Goal: Check status: Check status

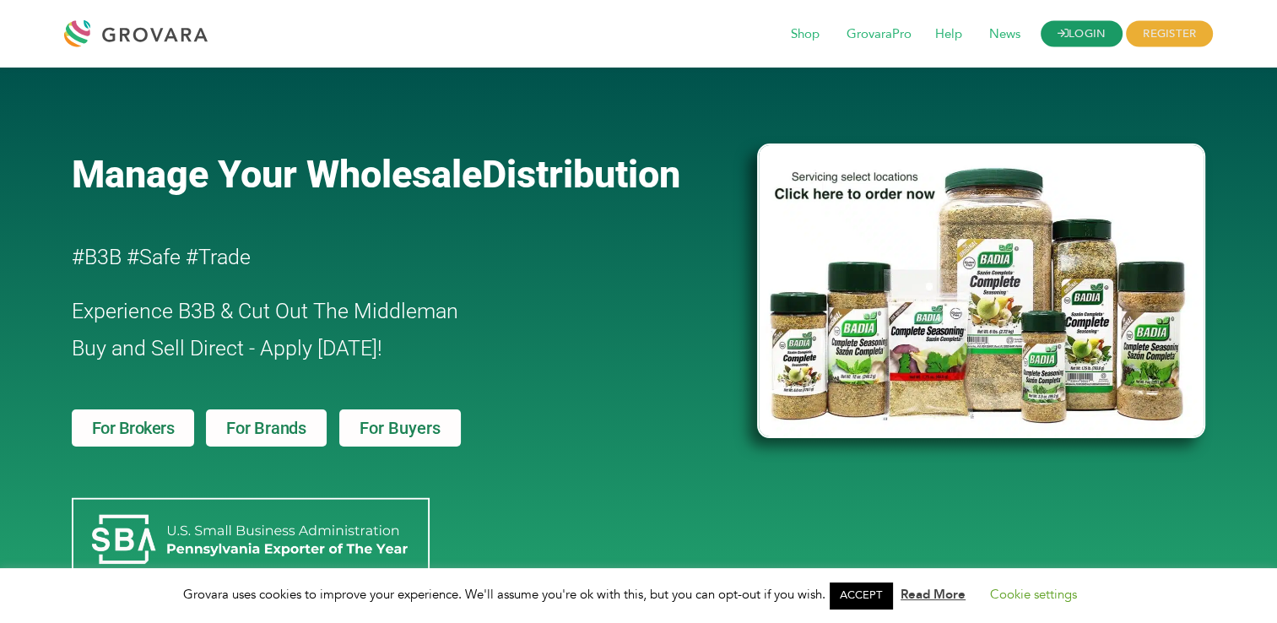
click at [1081, 29] on link "LOGIN" at bounding box center [1081, 34] width 83 height 26
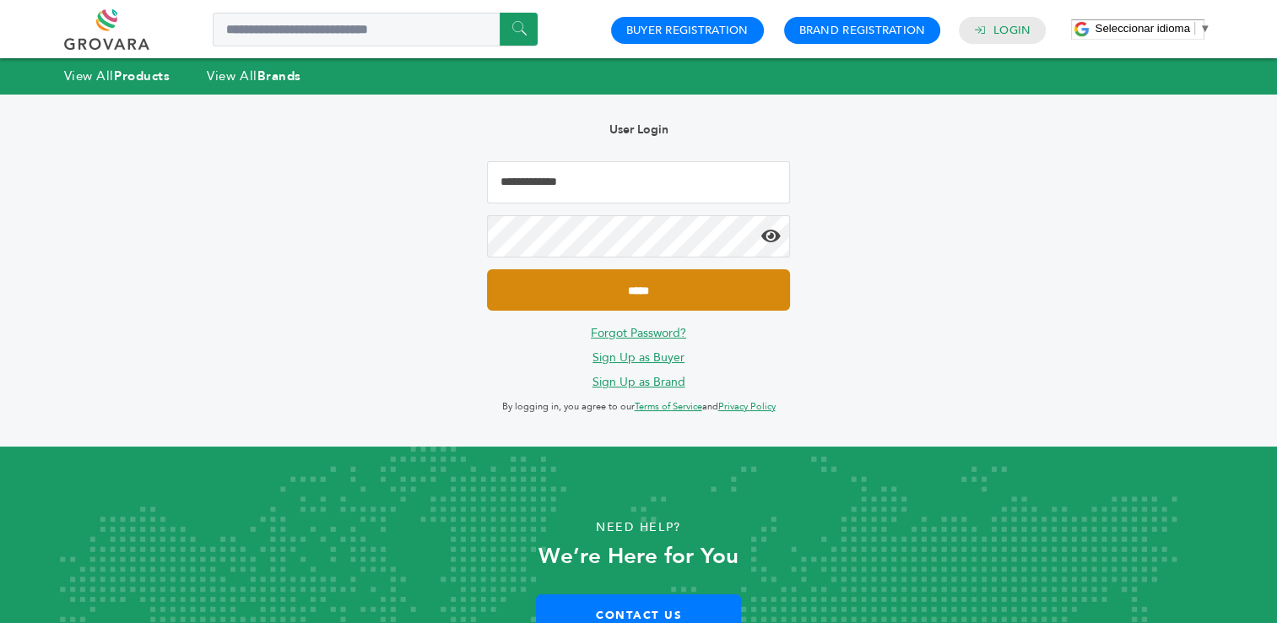
type input "**********"
click at [632, 293] on input "*****" at bounding box center [638, 289] width 302 height 41
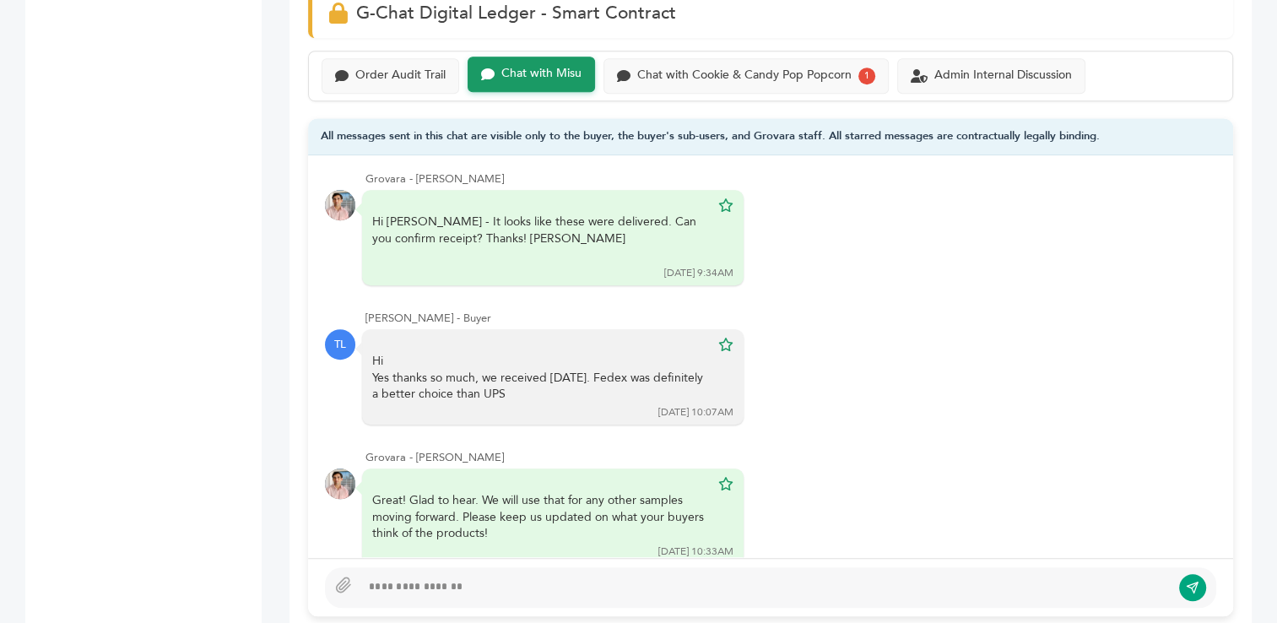
scroll to position [1195, 0]
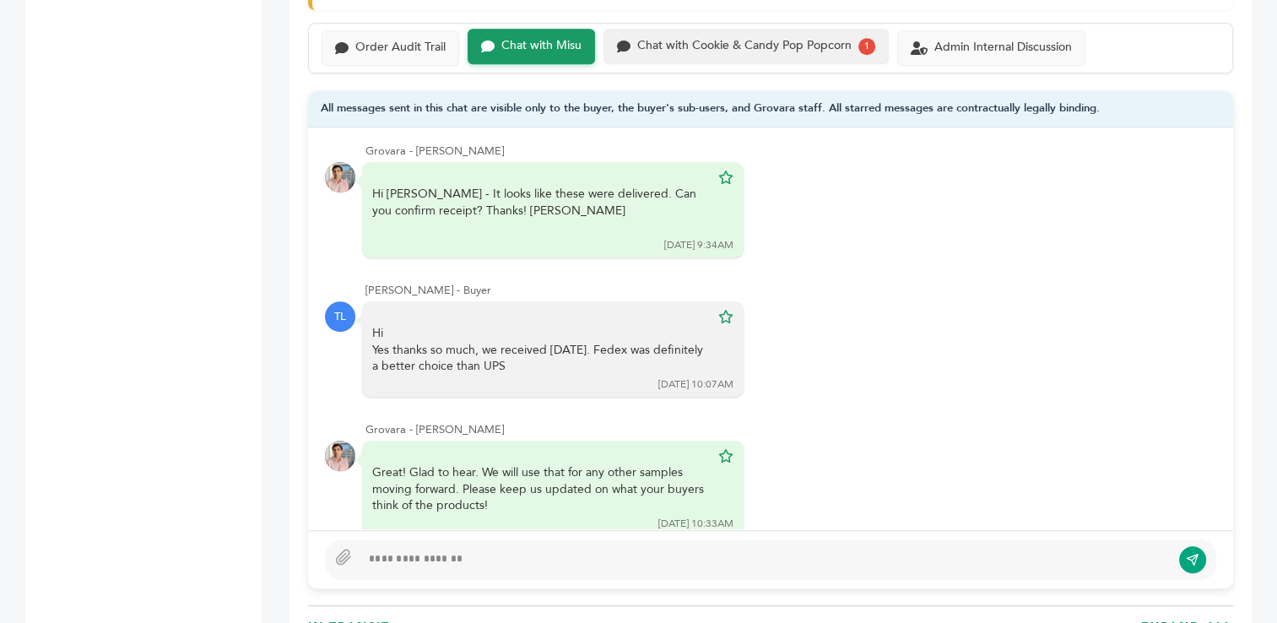
click at [764, 46] on div "Chat with Cookie & Candy Pop Popcorn" at bounding box center [744, 46] width 214 height 14
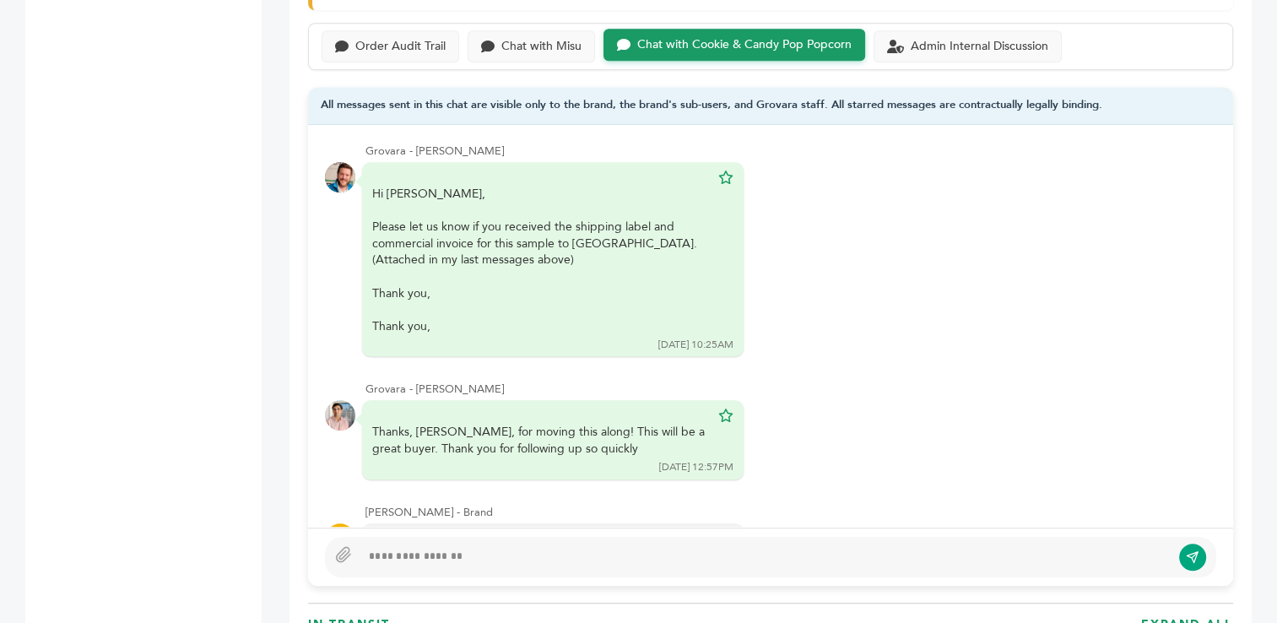
scroll to position [2296, 0]
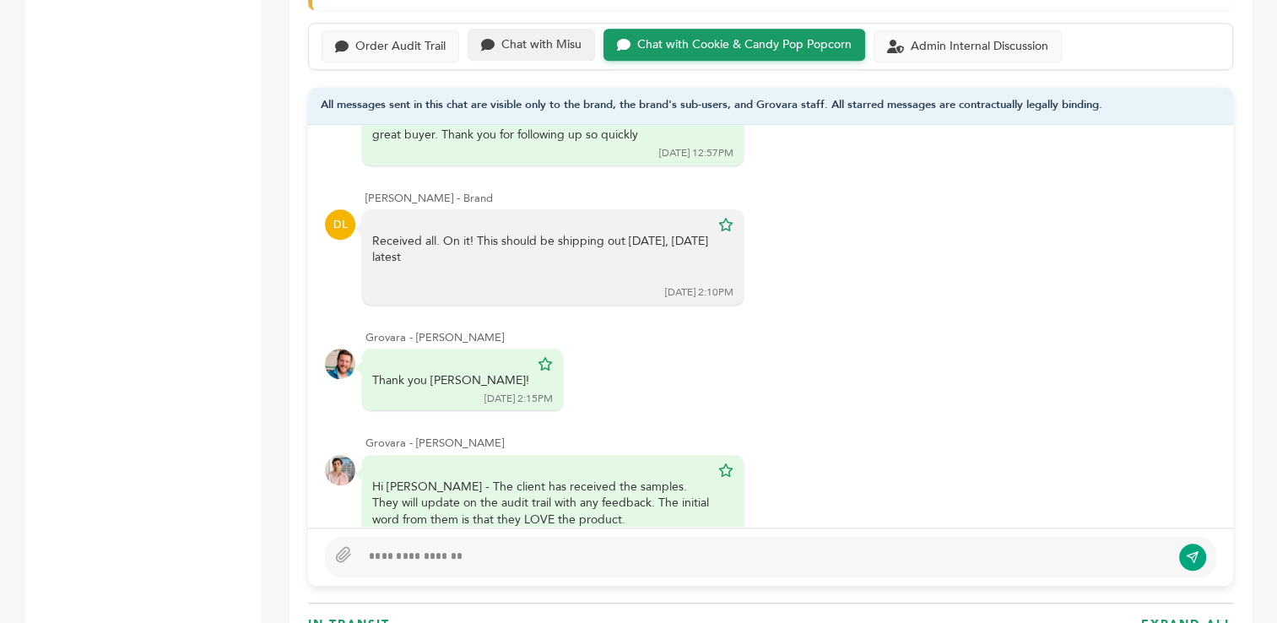
click at [543, 44] on div "Chat with Misu" at bounding box center [541, 45] width 80 height 14
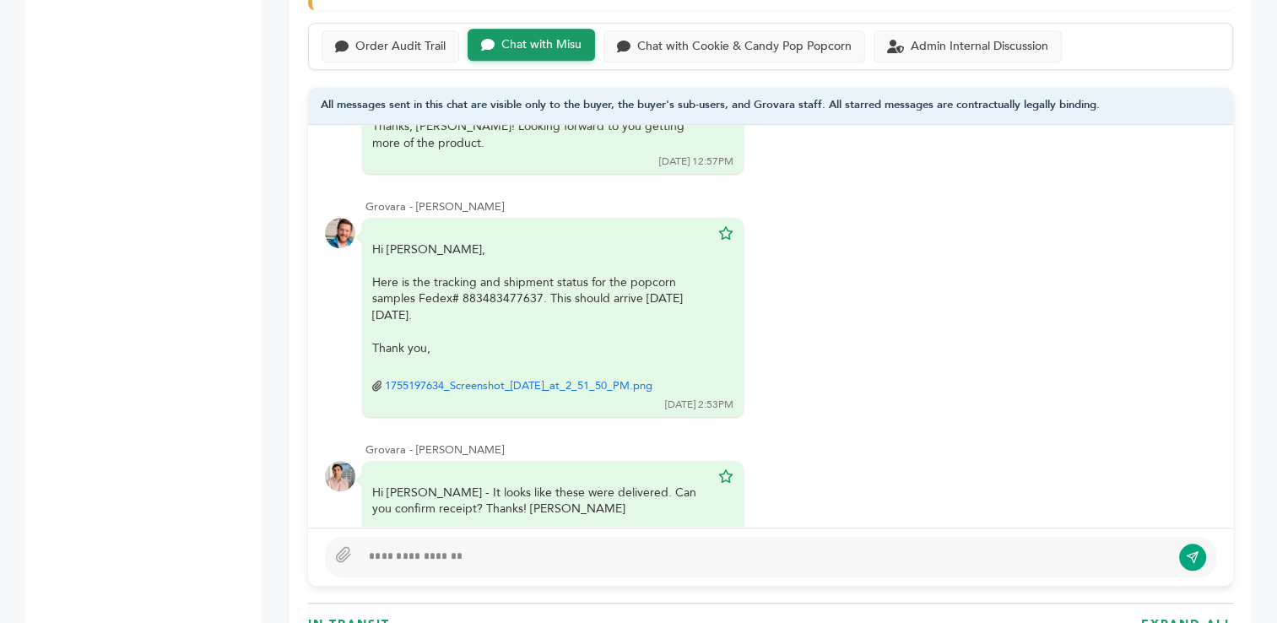
scroll to position [3463, 0]
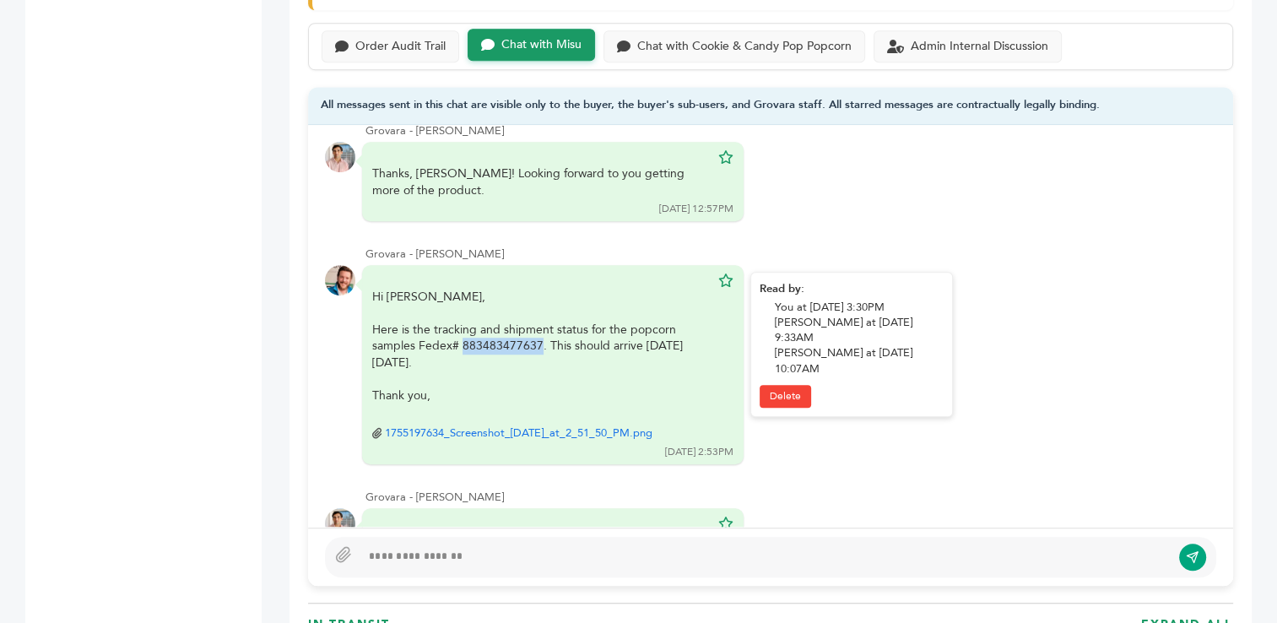
drag, startPoint x: 537, startPoint y: 307, endPoint x: 463, endPoint y: 309, distance: 74.3
click at [463, 321] on div "Here is the tracking and shipment status for the popcorn samples Fedex# 8834834…" at bounding box center [540, 346] width 337 height 50
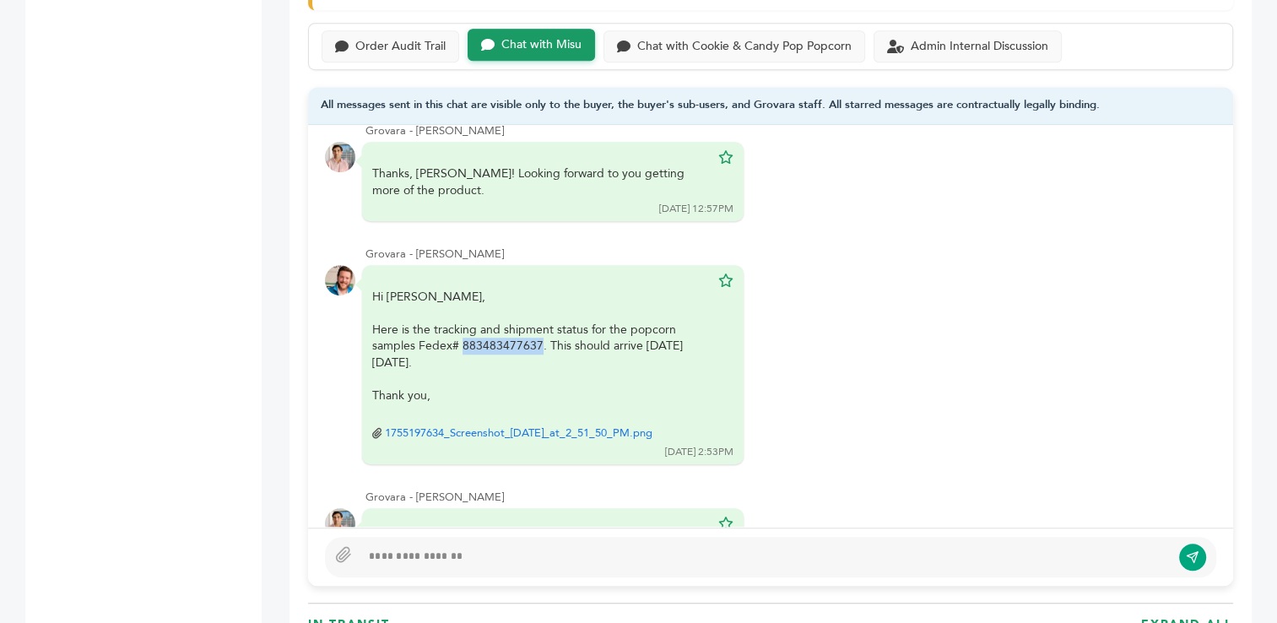
copy div "883483477637"
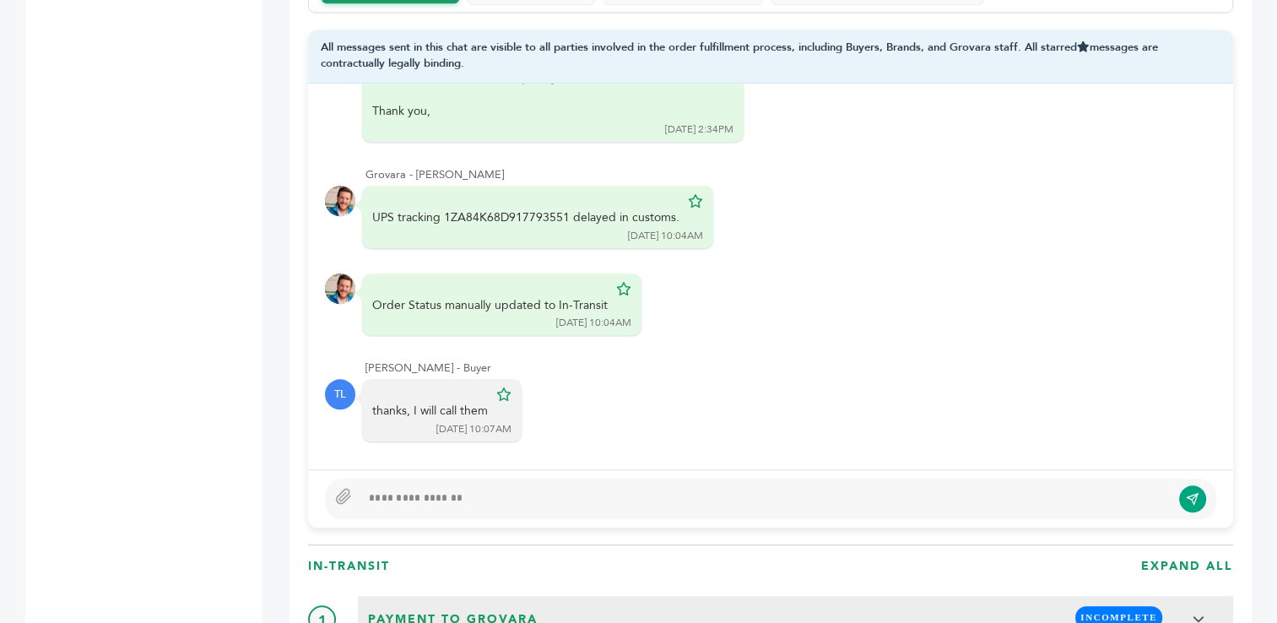
scroll to position [1272, 0]
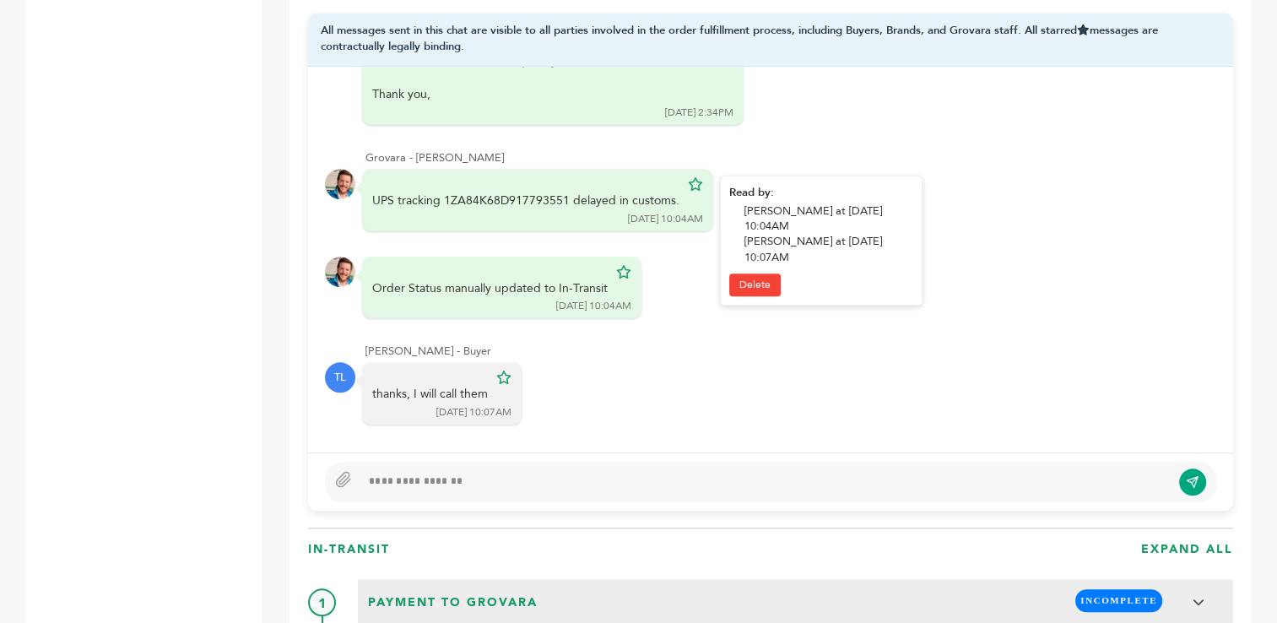
drag, startPoint x: 564, startPoint y: 193, endPoint x: 442, endPoint y: 187, distance: 122.5
click at [442, 187] on div "UPS tracking 1ZA84K68D917793551 delayed in customs. 08/19/25 10:04AM" at bounding box center [537, 200] width 351 height 62
copy div "1ZA84K68D917793551"
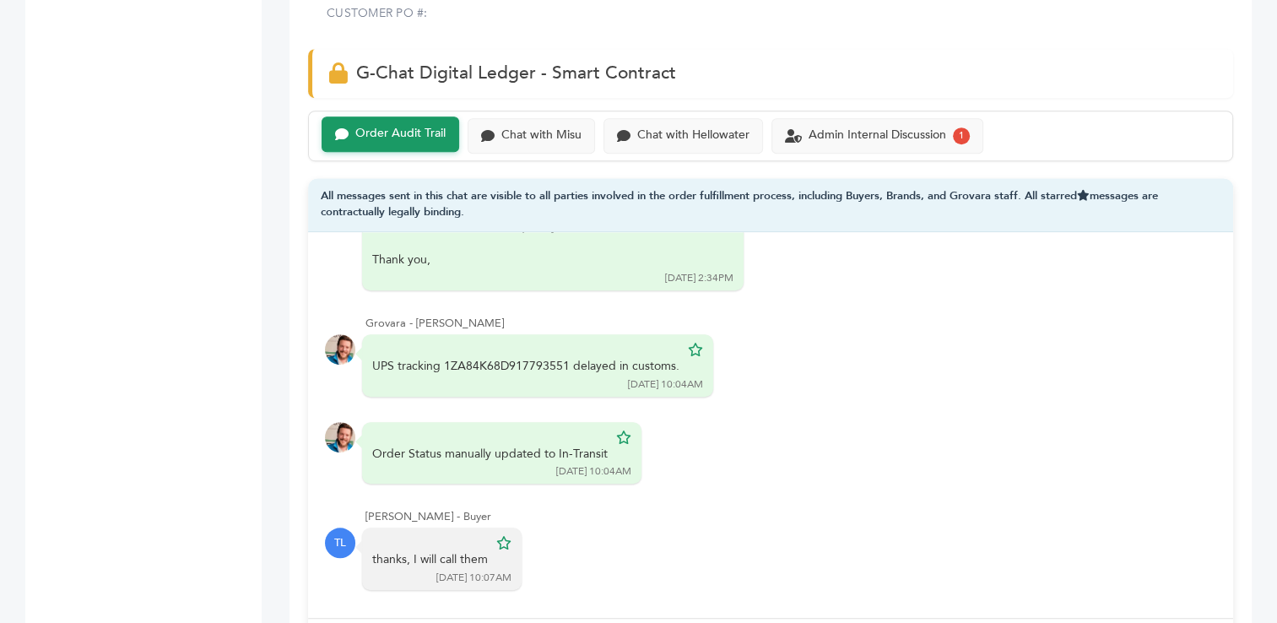
scroll to position [1104, 0]
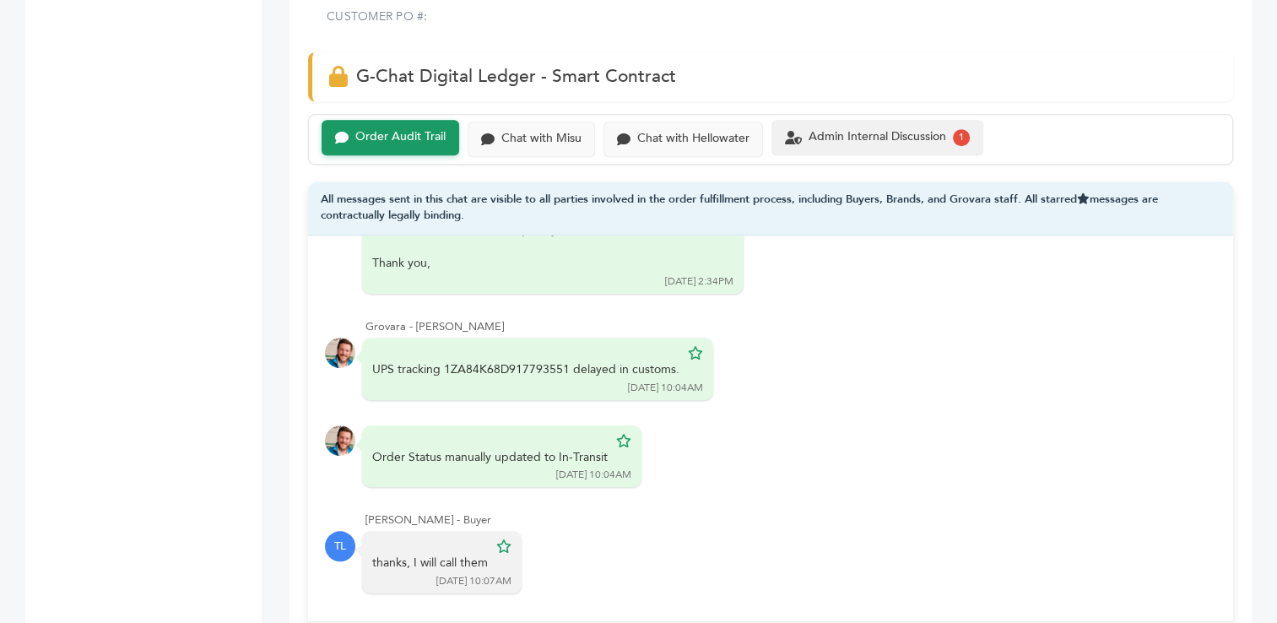
click at [856, 138] on div "Admin Internal Discussion" at bounding box center [877, 137] width 138 height 14
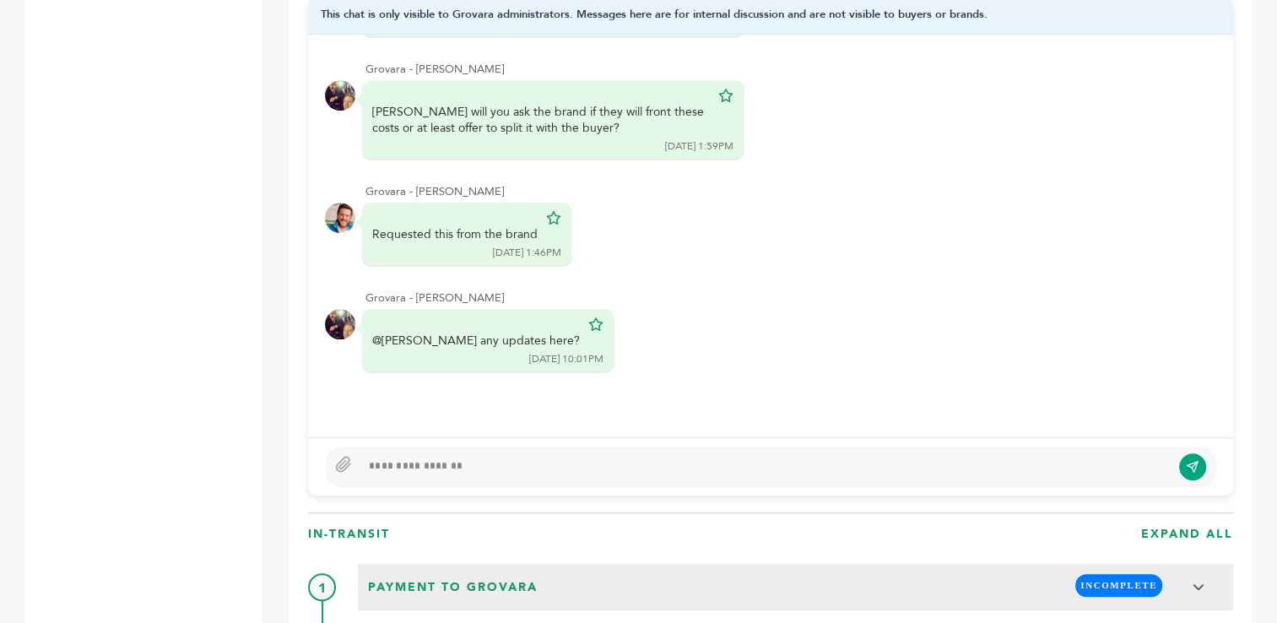
scroll to position [1347, 0]
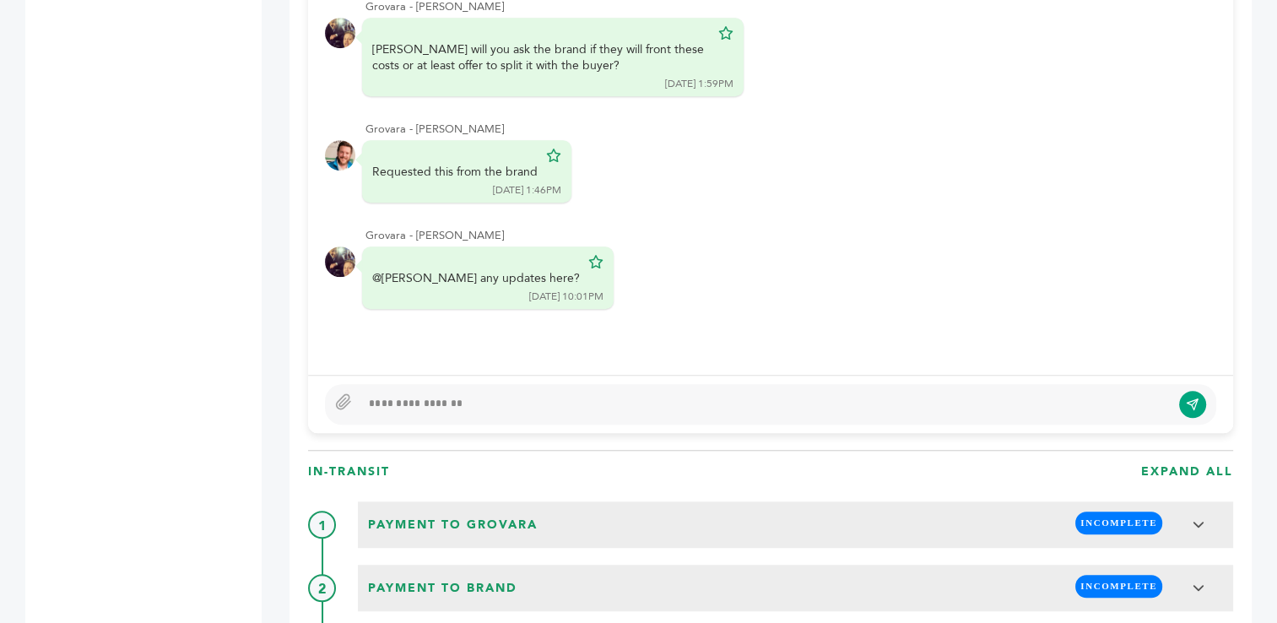
click at [812, 398] on div at bounding box center [765, 404] width 810 height 20
type textarea "**********"
click at [1197, 400] on icon "submit" at bounding box center [1191, 403] width 13 height 13
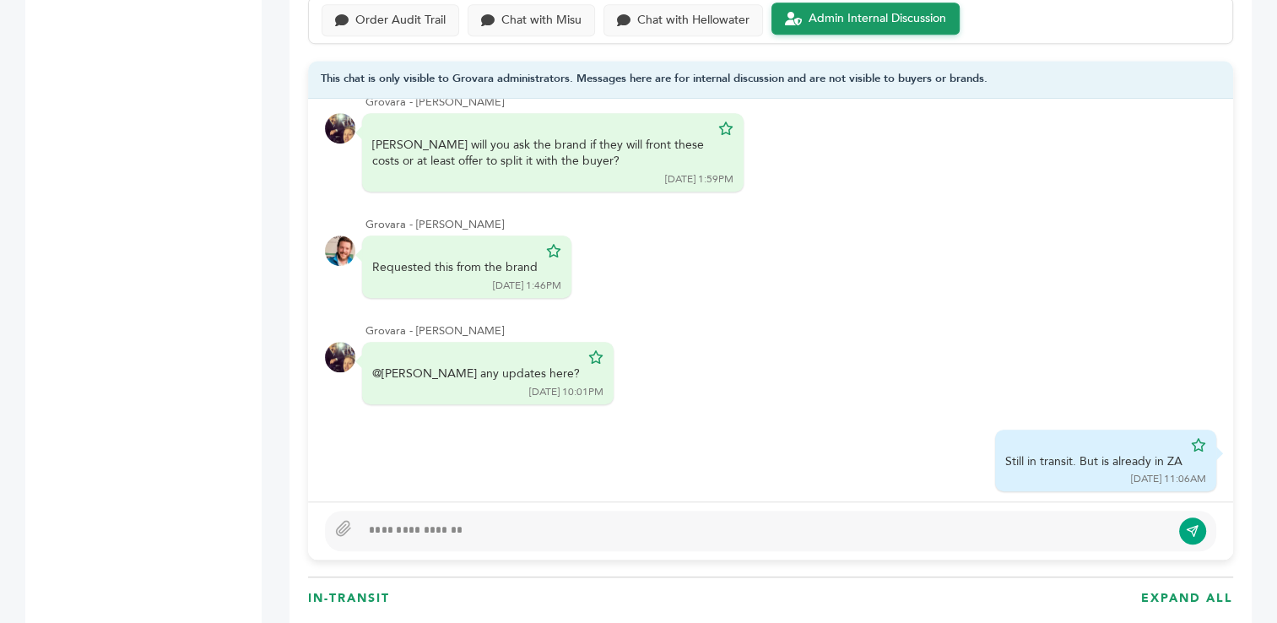
scroll to position [1191, 0]
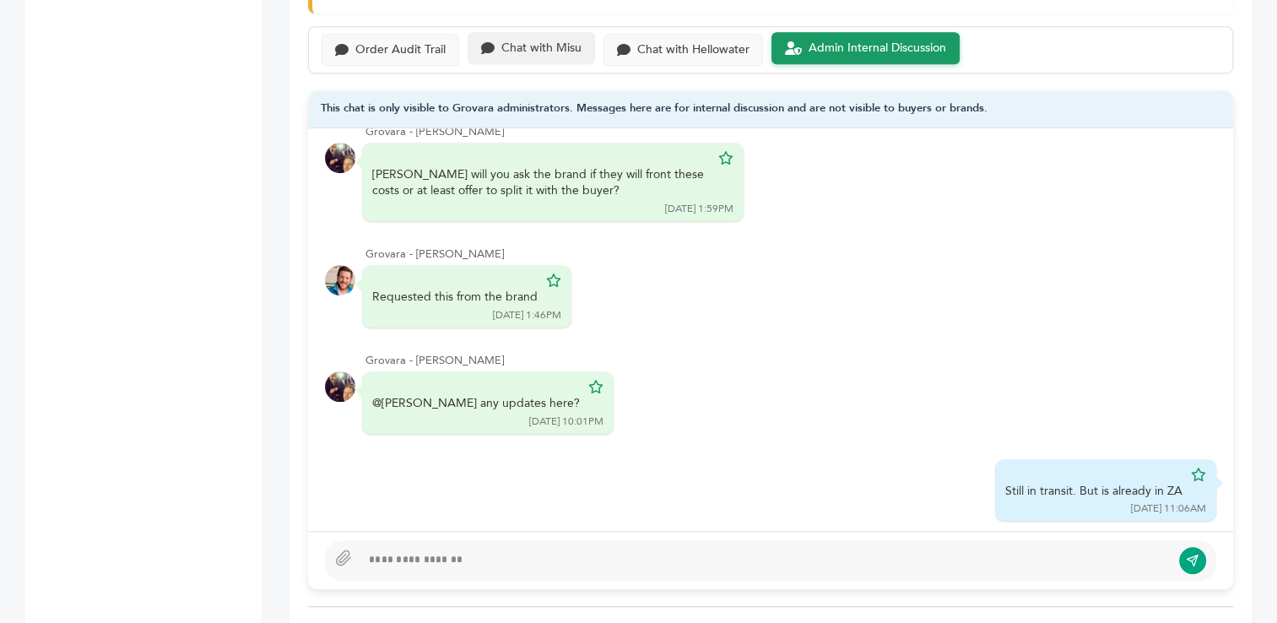
click at [557, 46] on div "Chat with Misu" at bounding box center [541, 48] width 80 height 14
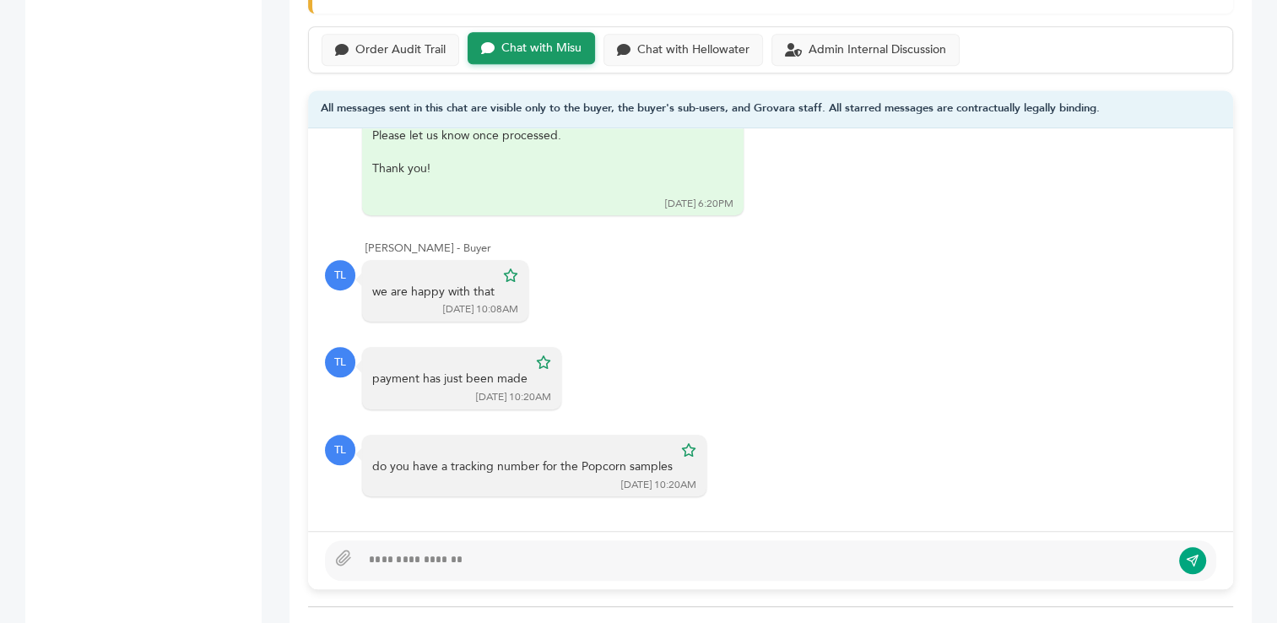
scroll to position [2436, 0]
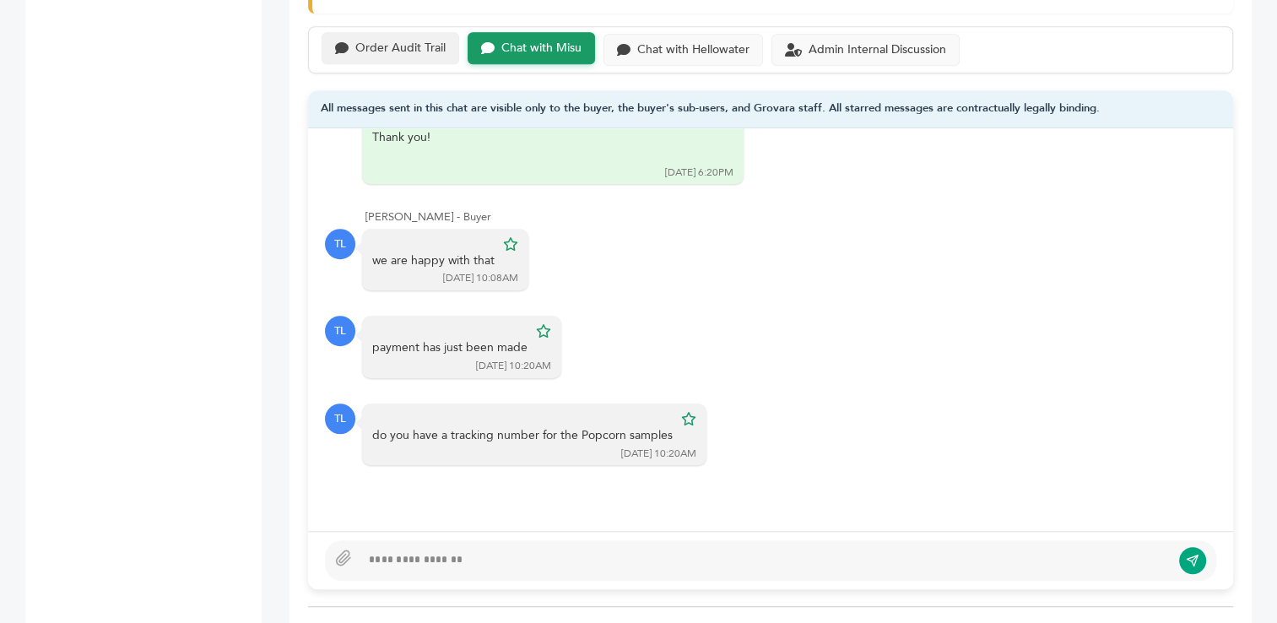
click at [377, 55] on div "Order Audit Trail" at bounding box center [390, 48] width 138 height 33
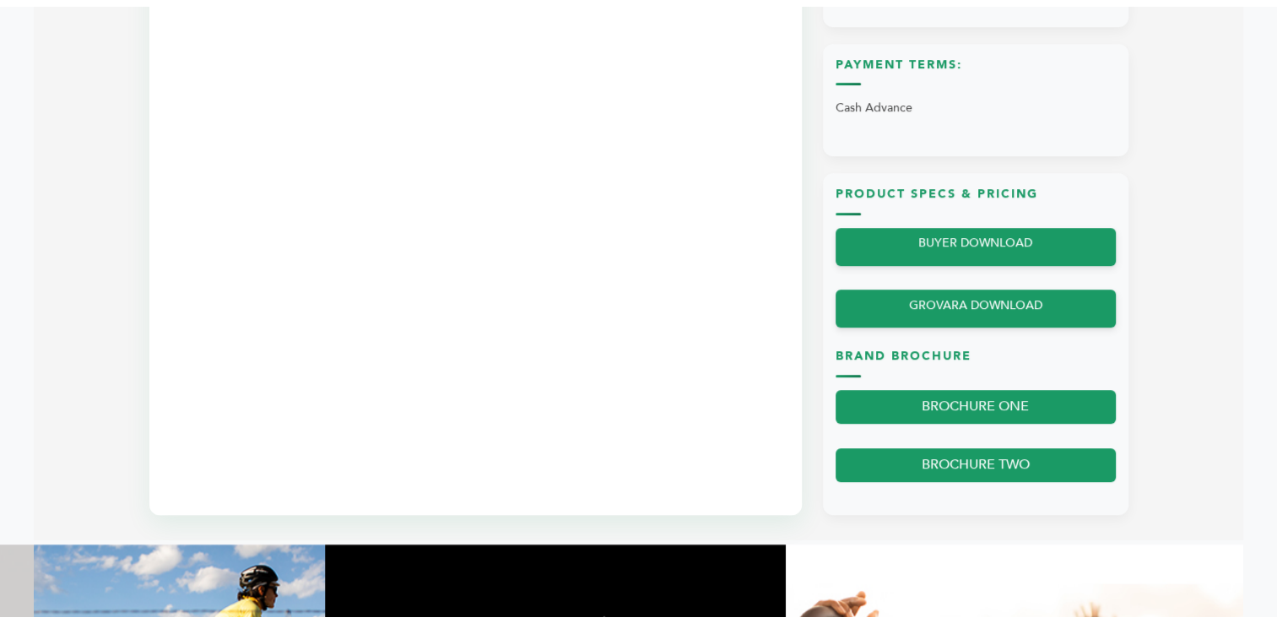
scroll to position [1146, 0]
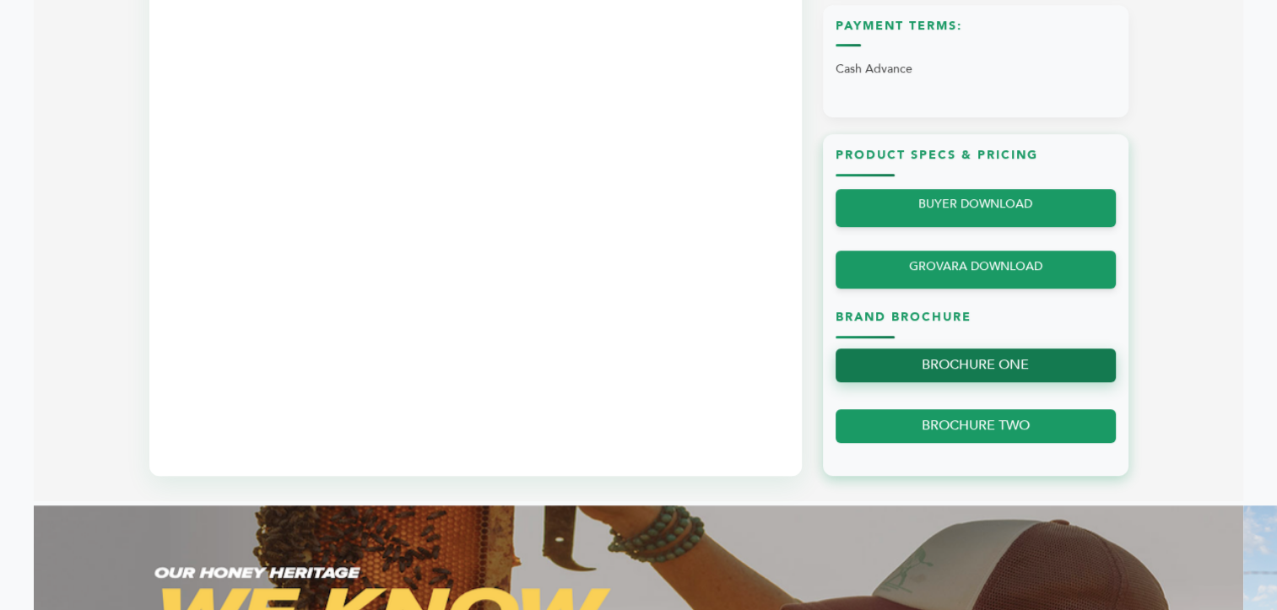
click at [973, 373] on link "BROCHURE ONE" at bounding box center [975, 365] width 280 height 35
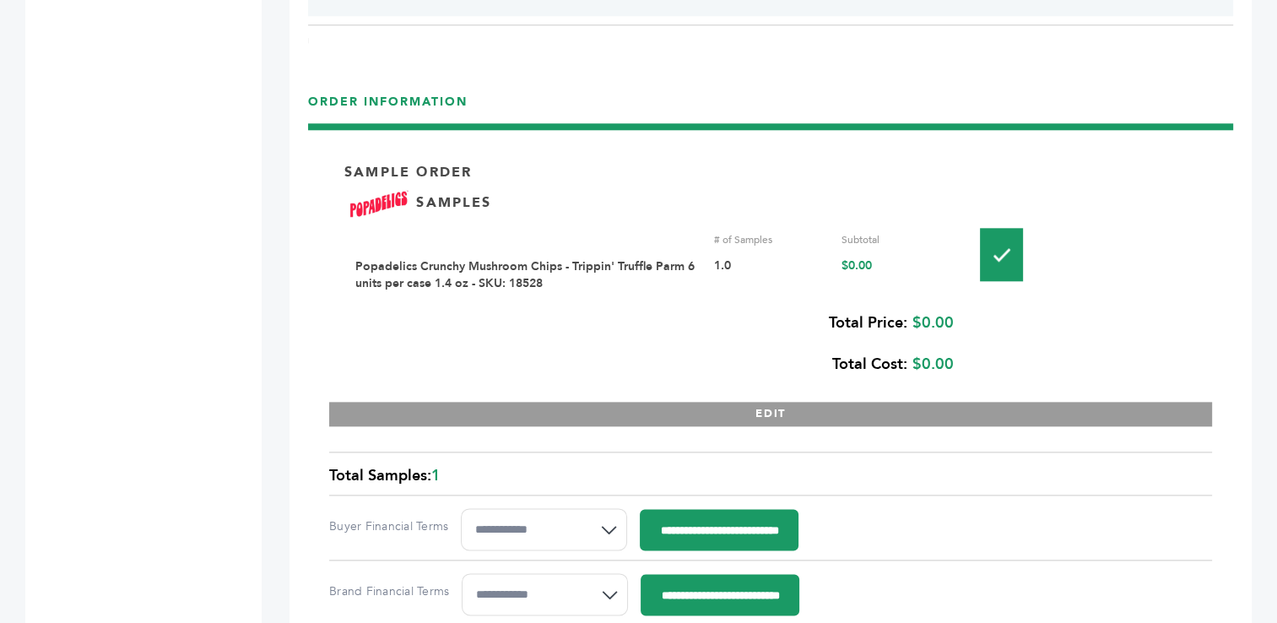
scroll to position [1878, 0]
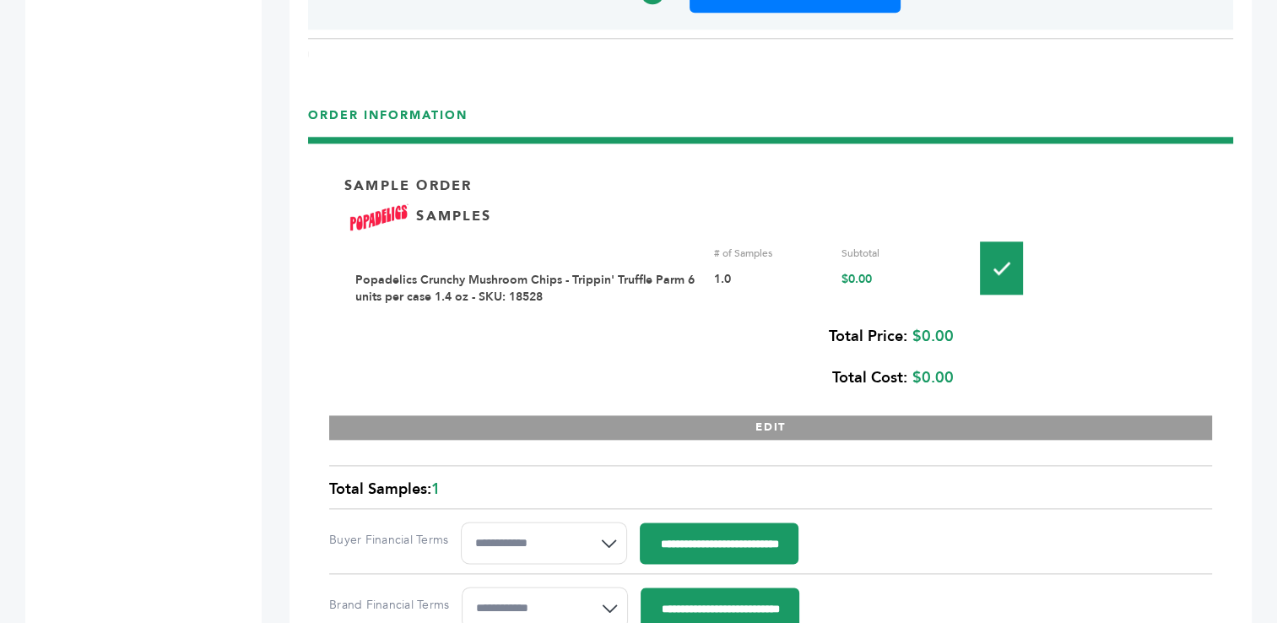
click at [521, 278] on link "Popadelics Crunchy Mushroom Chips - Trippin' Truffle Parm 6 units per case 1.4 …" at bounding box center [524, 288] width 339 height 33
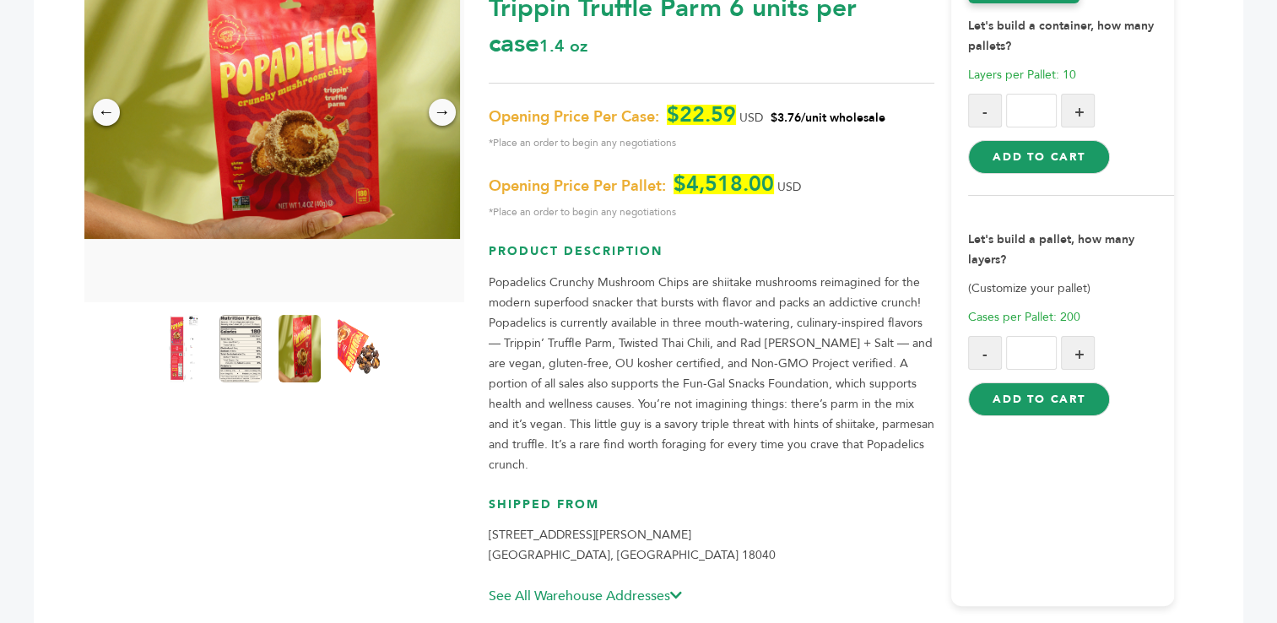
scroll to position [215, 0]
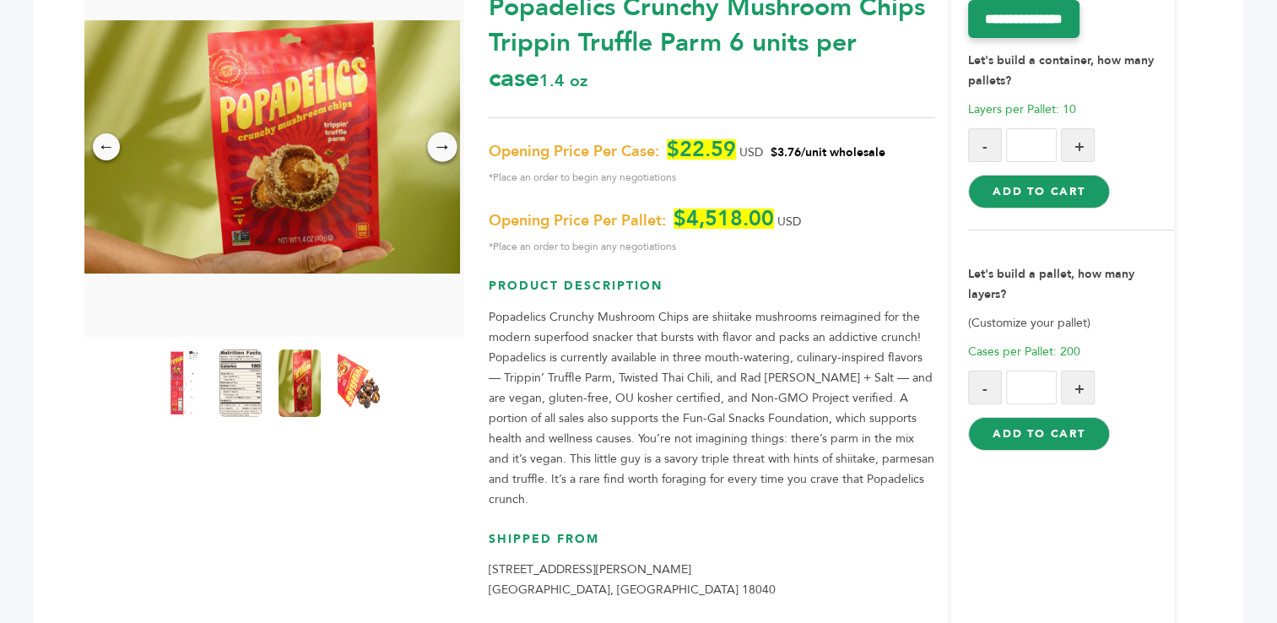
click at [443, 147] on div "→" at bounding box center [442, 147] width 30 height 30
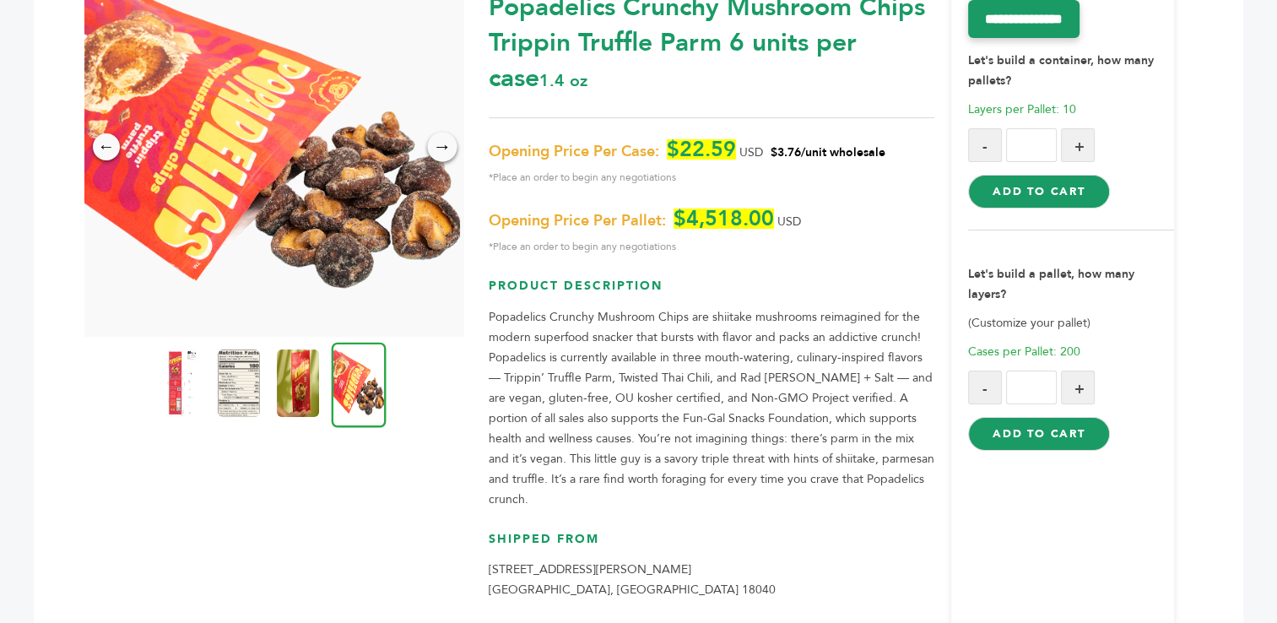
click at [443, 147] on div "→" at bounding box center [442, 147] width 30 height 30
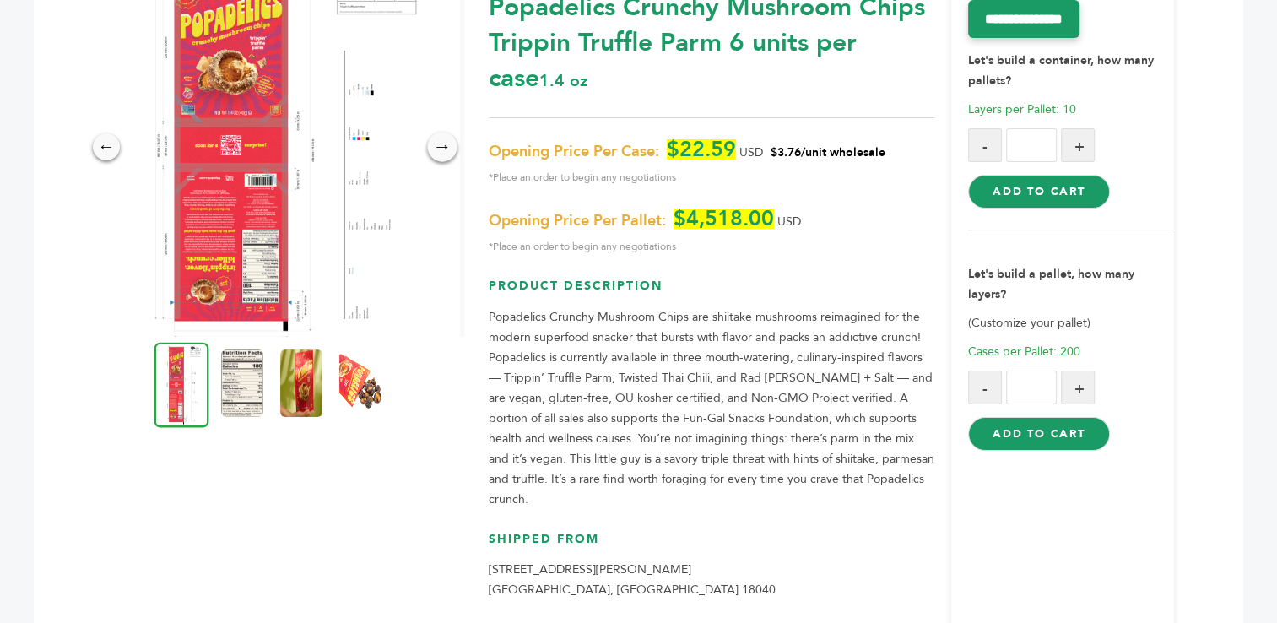
click at [443, 147] on div "→" at bounding box center [442, 147] width 30 height 30
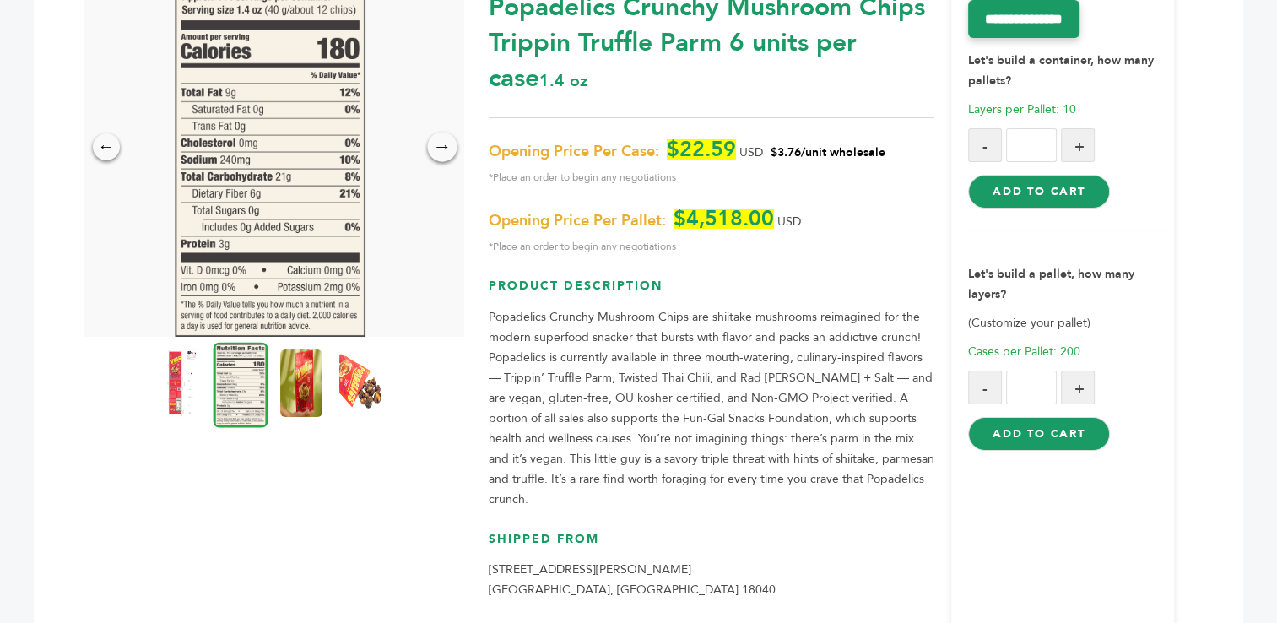
click at [443, 147] on div "→" at bounding box center [442, 147] width 30 height 30
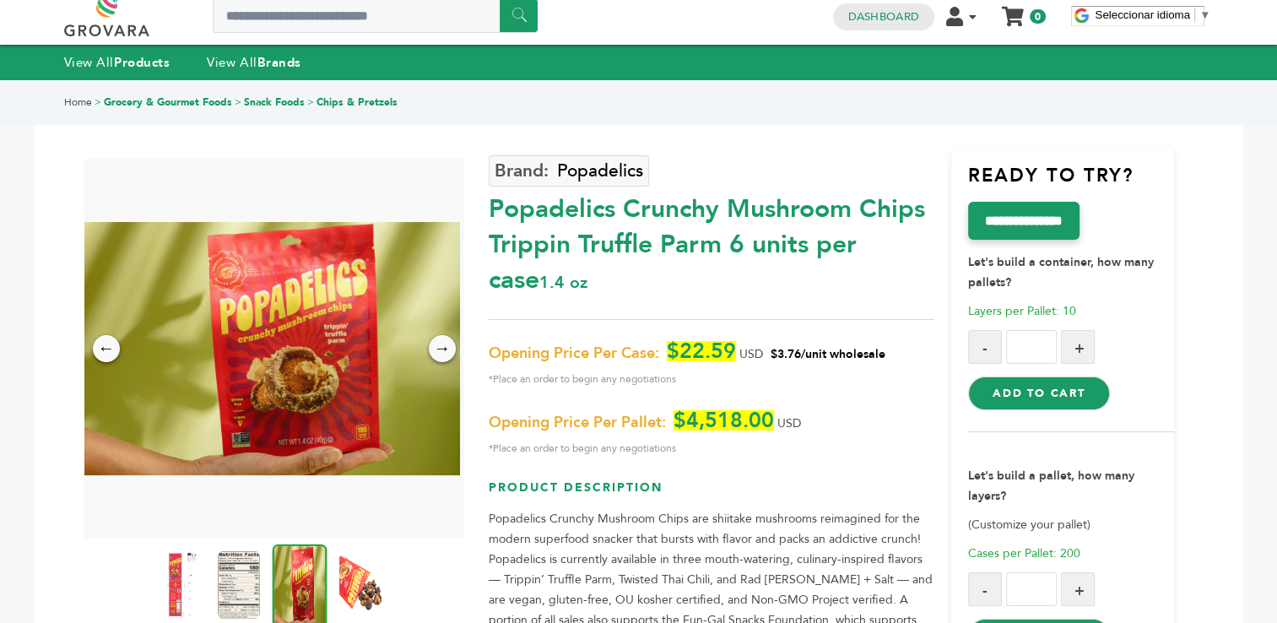
scroll to position [0, 0]
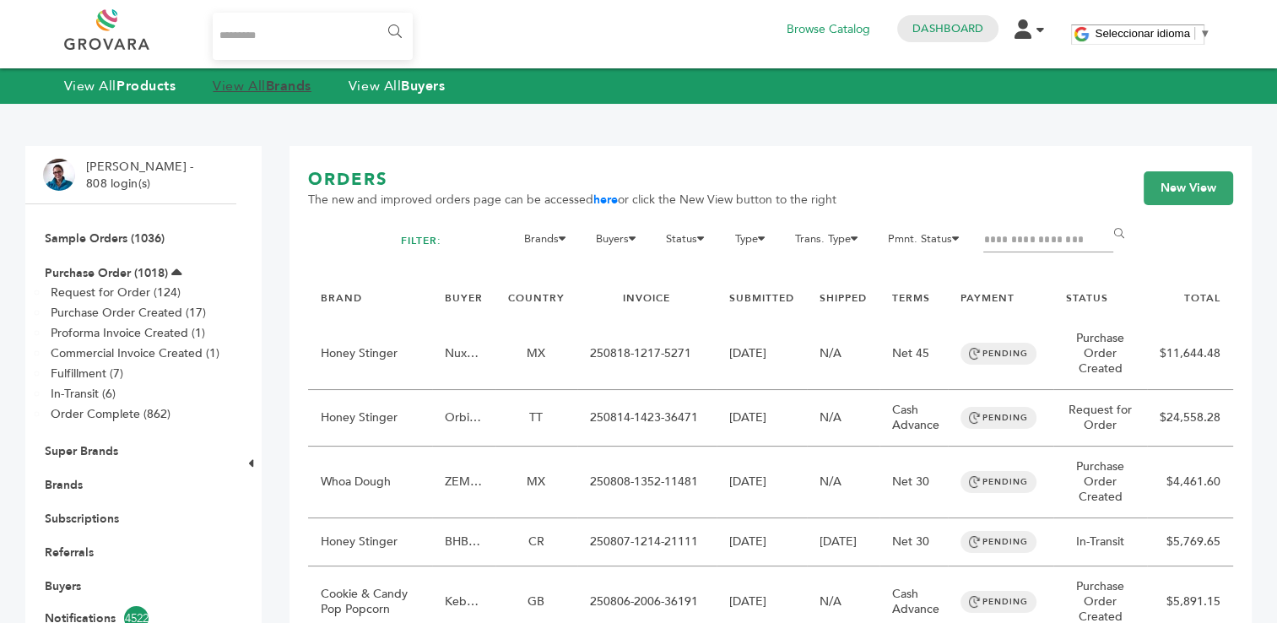
click at [277, 84] on strong "Brands" at bounding box center [289, 86] width 46 height 19
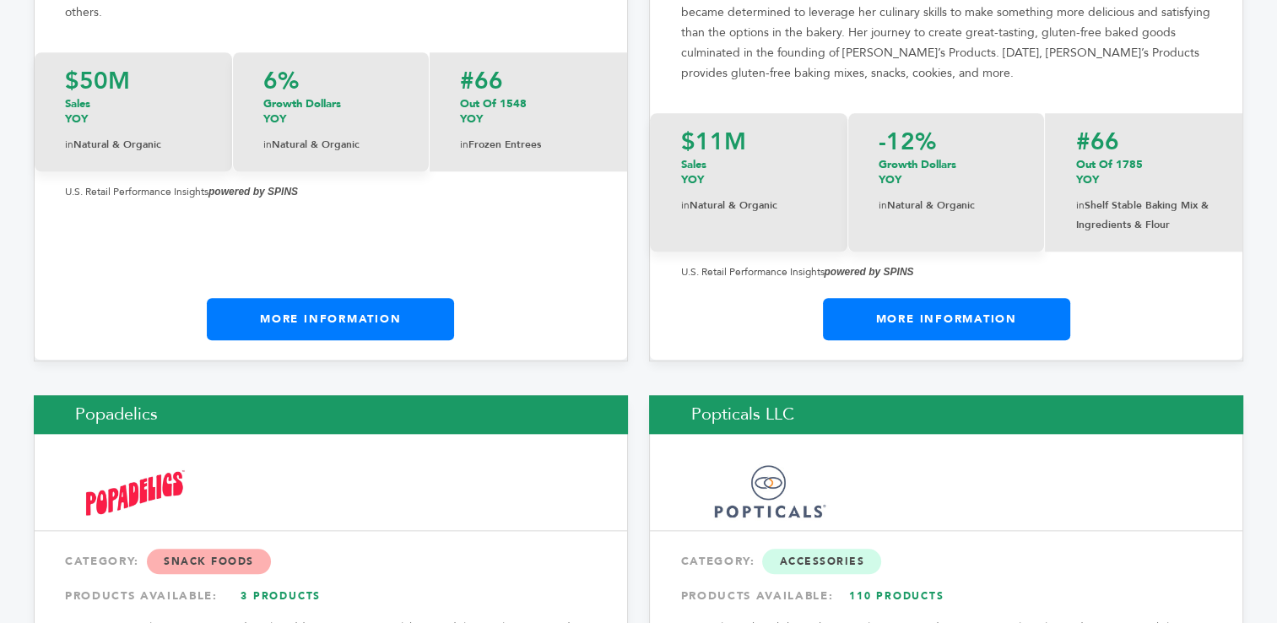
scroll to position [21460, 0]
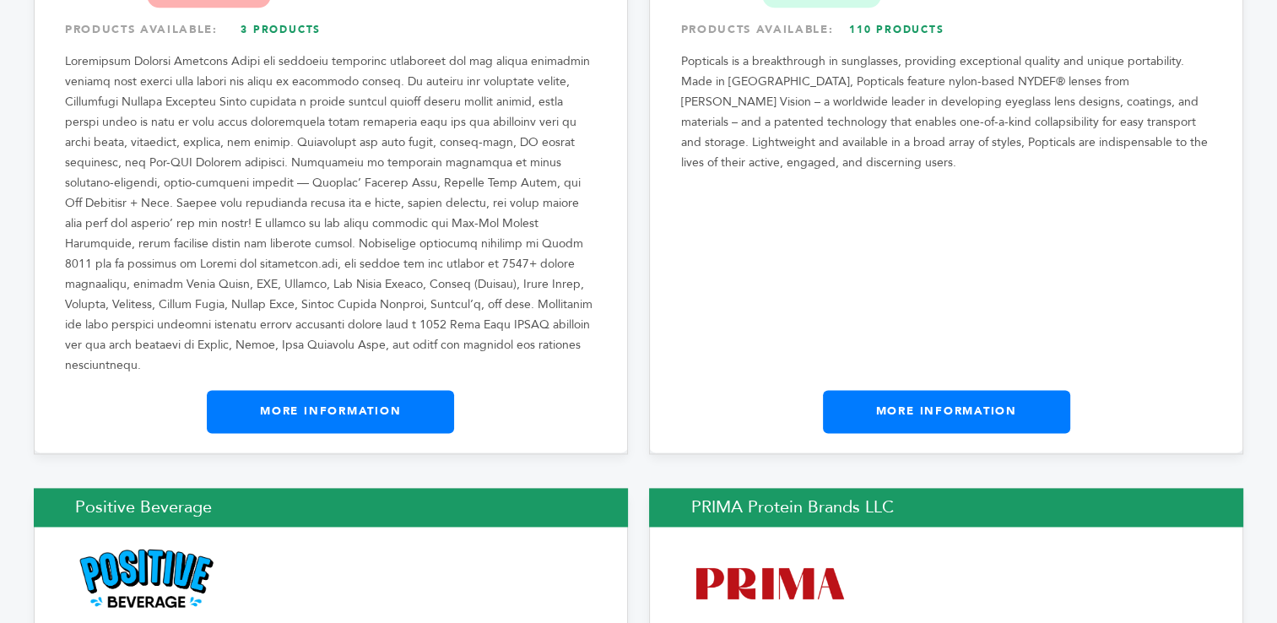
click at [342, 390] on link "More Information" at bounding box center [330, 411] width 247 height 42
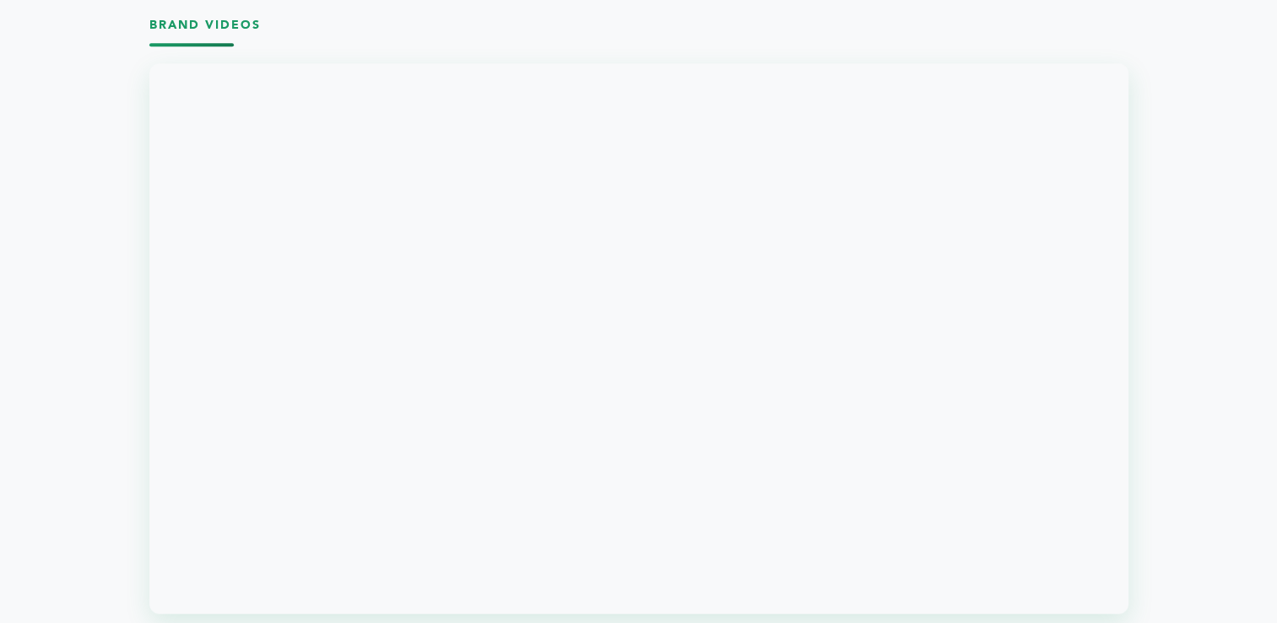
scroll to position [1586, 0]
